Goal: Transaction & Acquisition: Book appointment/travel/reservation

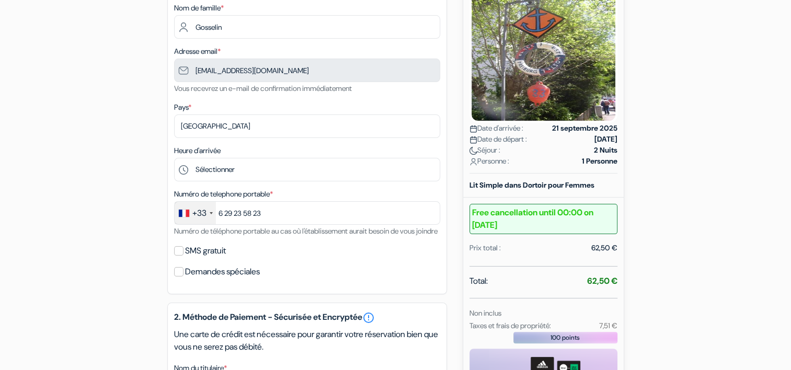
scroll to position [171, 0]
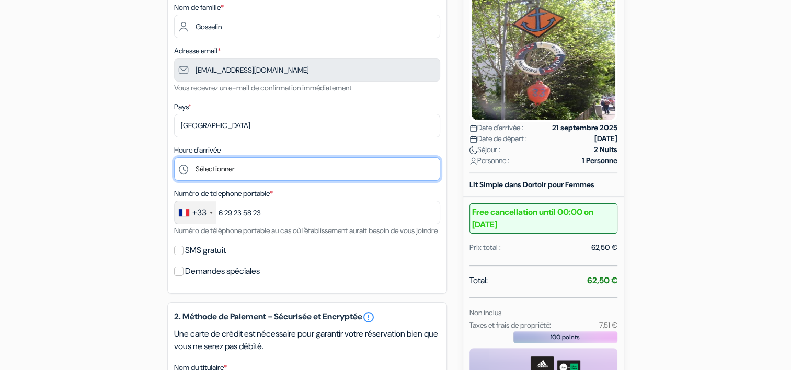
click at [225, 169] on select "Sélectionner 15:00 16:00 17:00 18:00 19:00 20:00 21:00 22:00 23:00" at bounding box center [307, 169] width 266 height 24
select select "15"
click at [174, 157] on select "Sélectionner 15:00 16:00 17:00 18:00 19:00 20:00 21:00 22:00 23:00" at bounding box center [307, 169] width 266 height 24
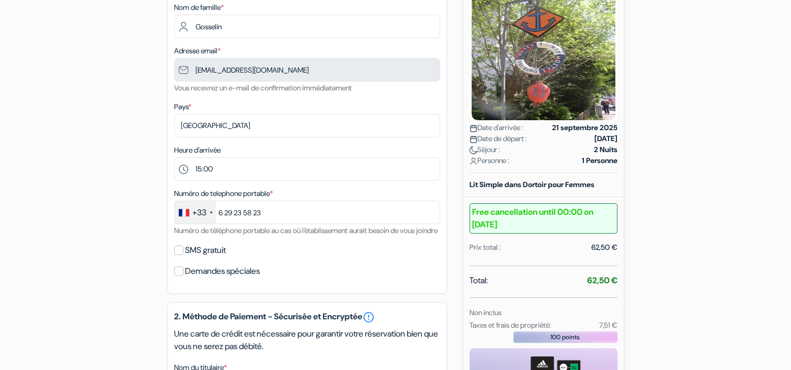
click at [154, 196] on div "add_box [GEOGRAPHIC_DATA] 33 Kartauserstrasse, [GEOGRAPHIC_DATA], [GEOGRAPHIC_D…" at bounding box center [396, 308] width 690 height 768
click at [568, 211] on b "Free cancellation until 00:00 on [DATE]" at bounding box center [543, 218] width 148 height 30
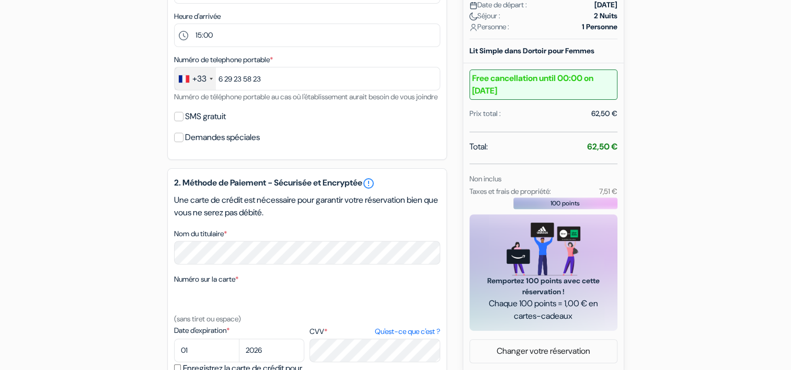
scroll to position [397, 0]
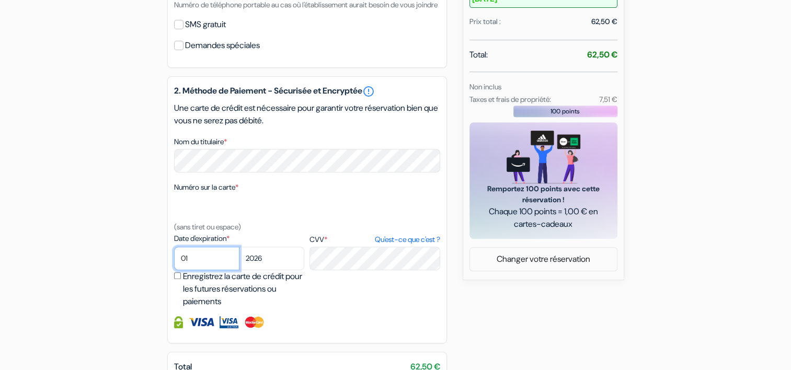
select select "02"
select select "2027"
click at [67, 202] on div "add_box [GEOGRAPHIC_DATA] 33 Kartauserstrasse, [GEOGRAPHIC_DATA], [GEOGRAPHIC_D…" at bounding box center [396, 82] width 690 height 768
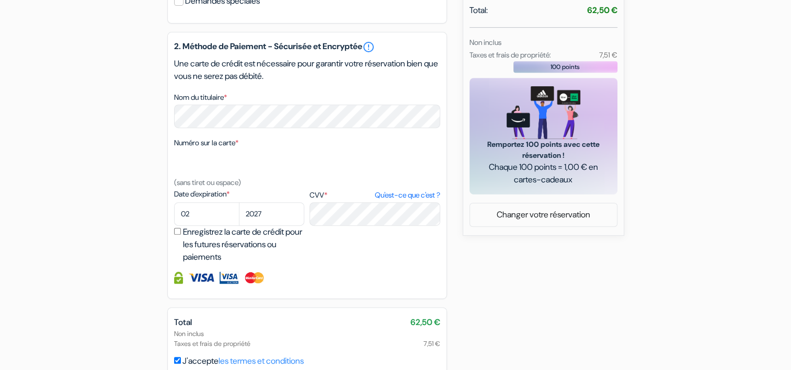
scroll to position [506, 0]
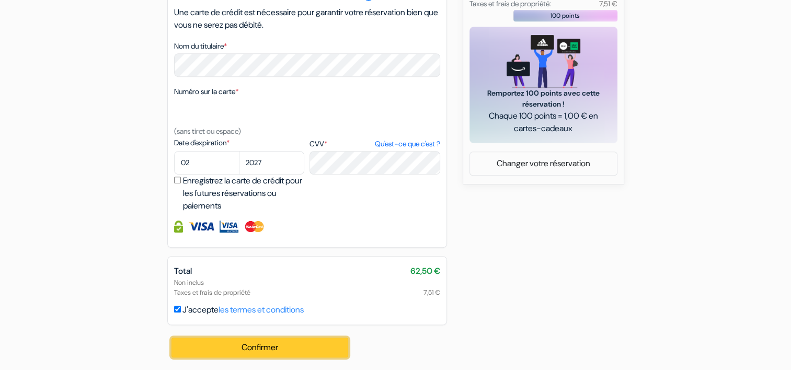
click at [240, 338] on button "Confirmer Loading..." at bounding box center [259, 348] width 177 height 20
